Goal: Information Seeking & Learning: Learn about a topic

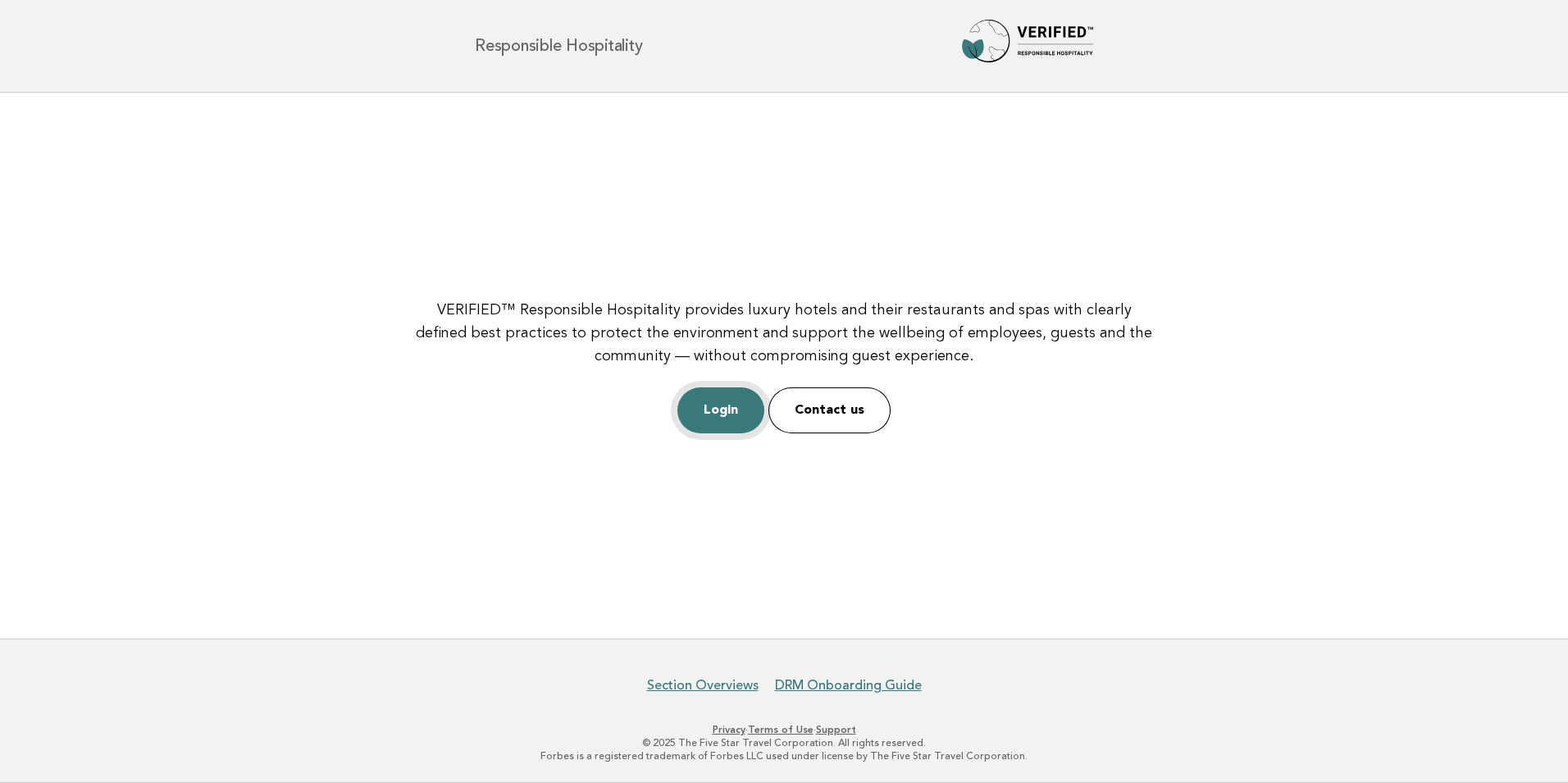
click at [721, 407] on link "Login" at bounding box center [721, 410] width 87 height 46
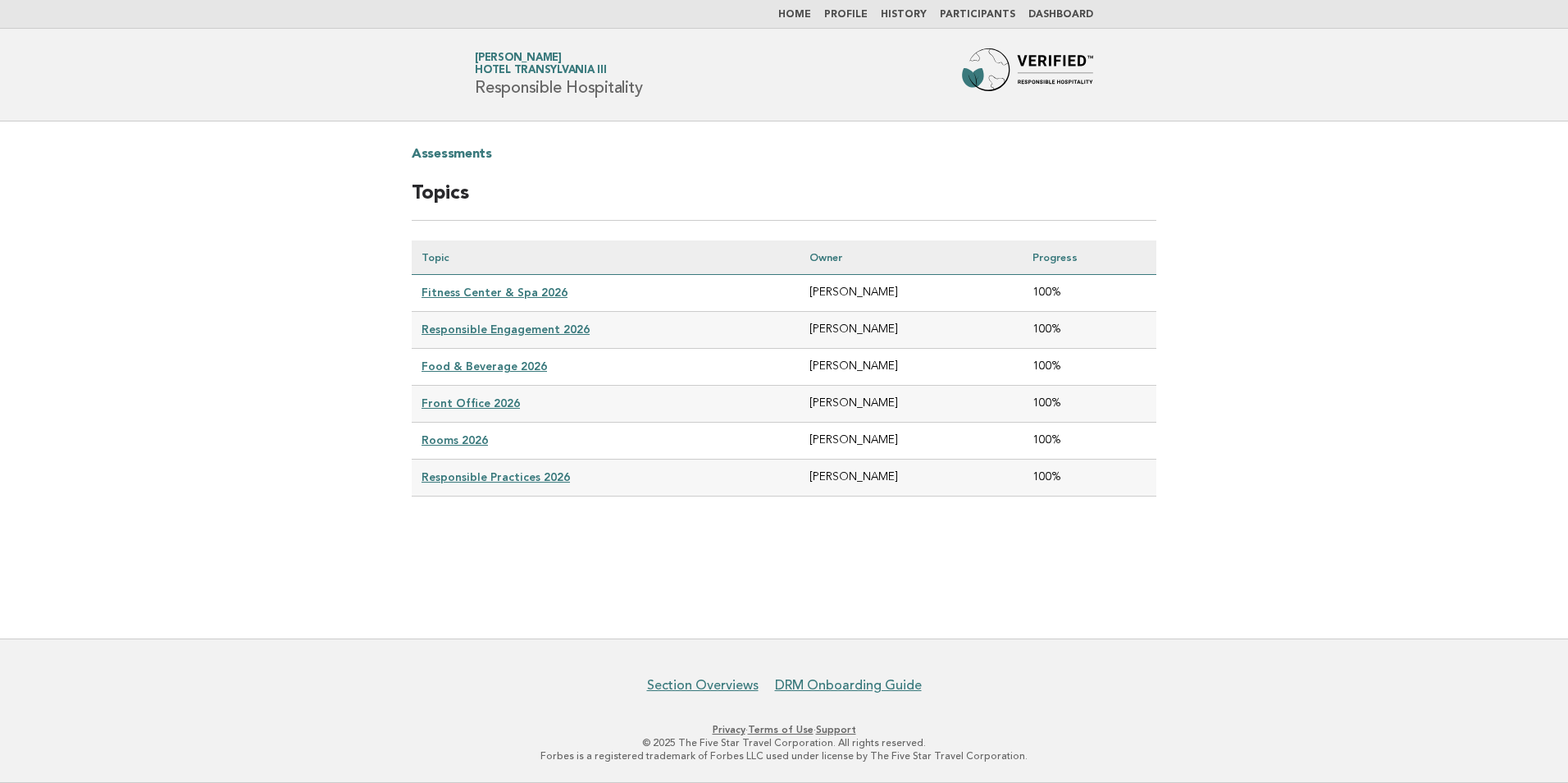
click at [521, 296] on link "Fitness Center & Spa 2026" at bounding box center [494, 292] width 146 height 14
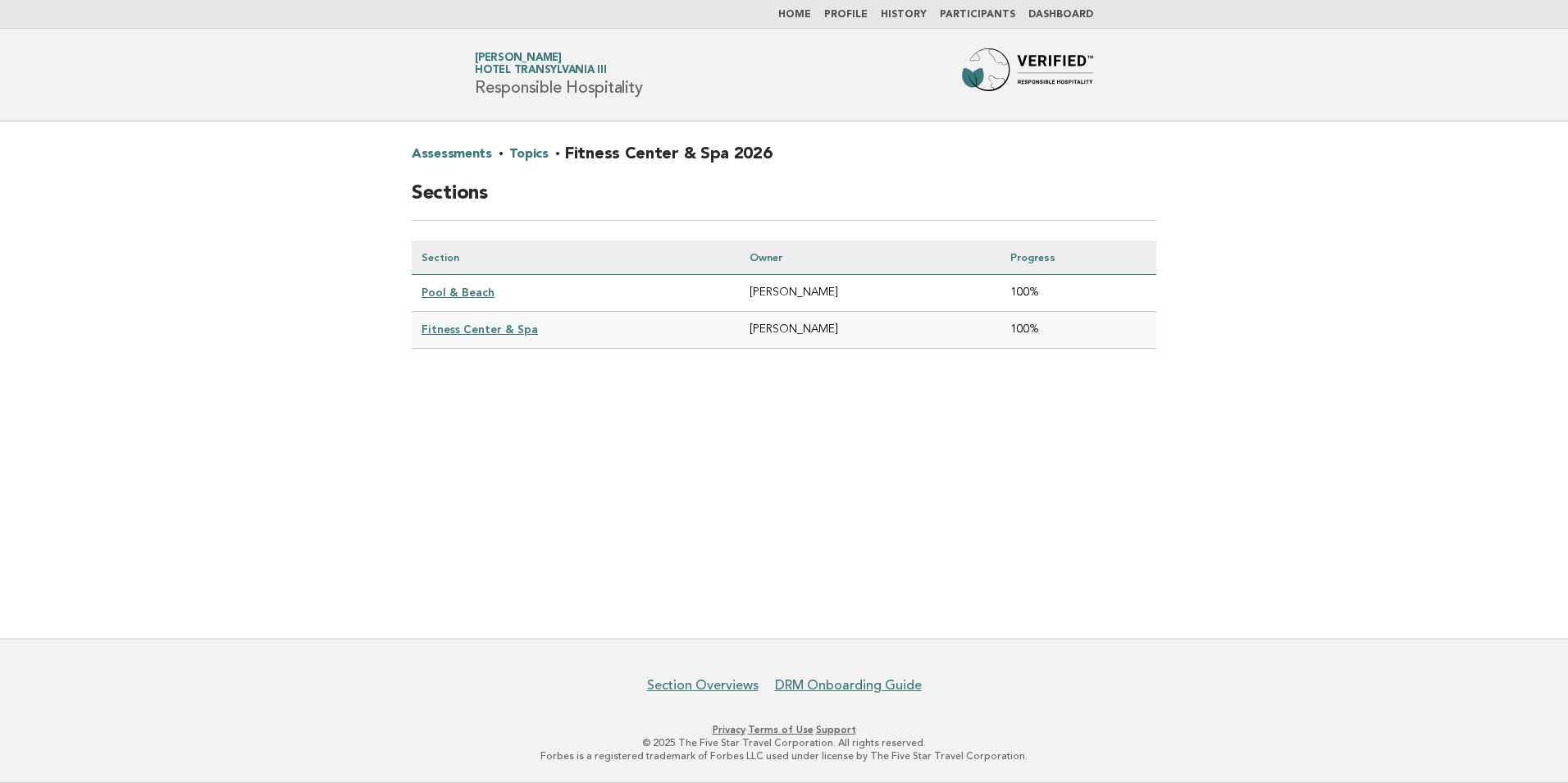
click at [471, 293] on link "Pool & Beach" at bounding box center [458, 292] width 73 height 14
